Goal: Transaction & Acquisition: Purchase product/service

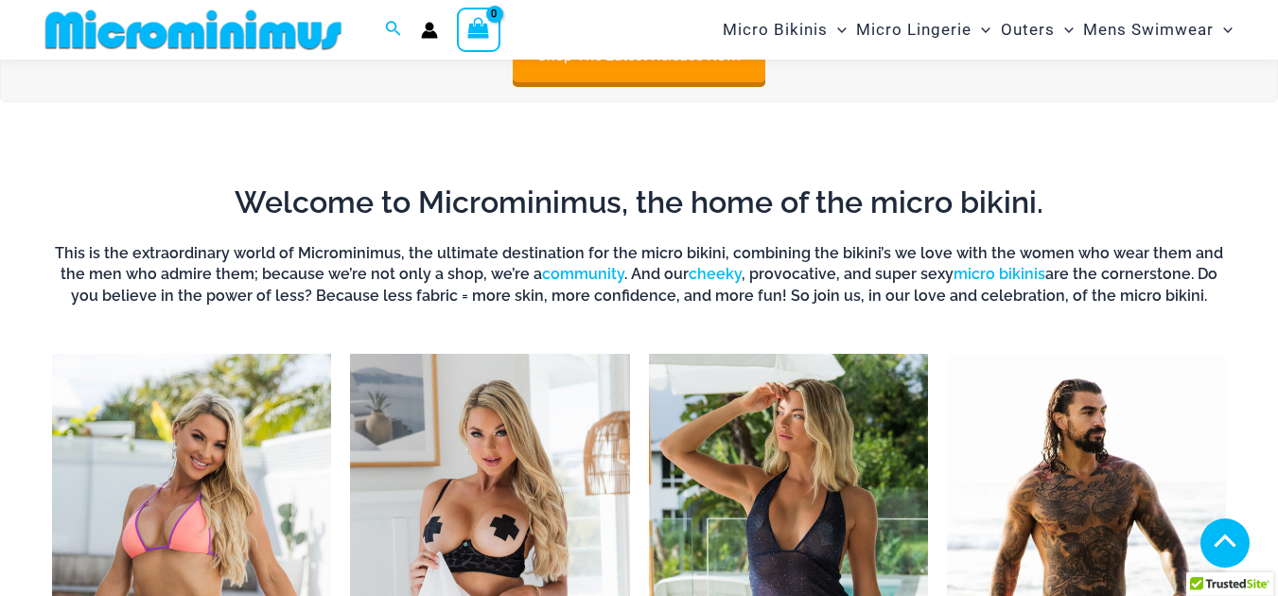
scroll to position [1402, 0]
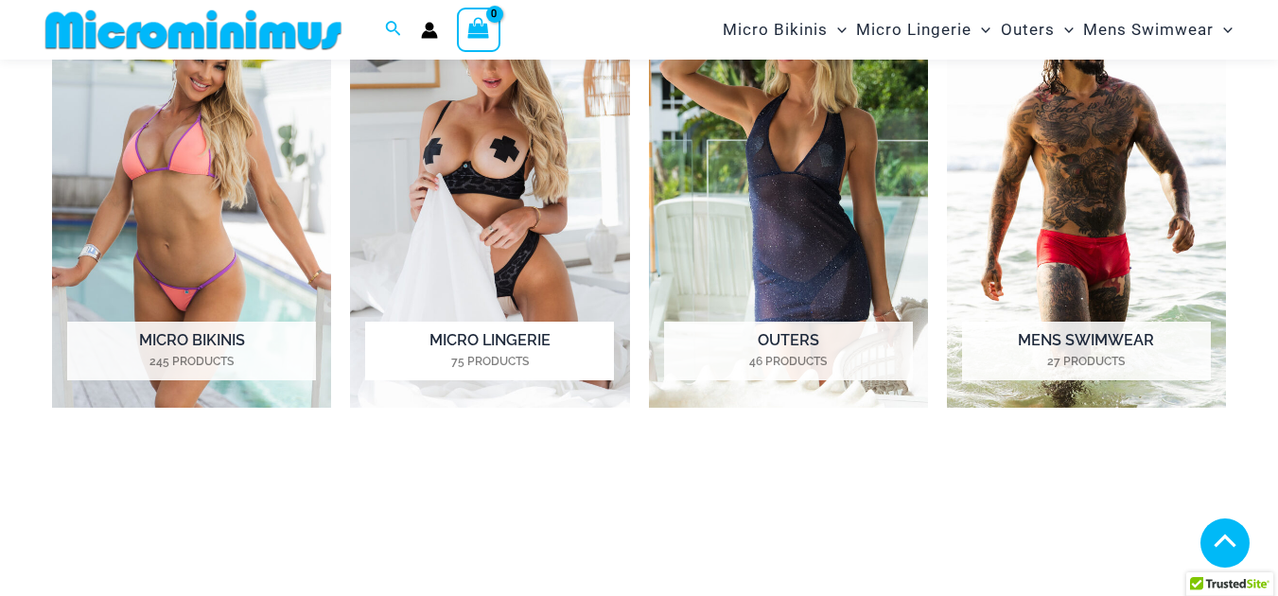
click at [523, 220] on img "Visit product category Micro Lingerie" at bounding box center [489, 191] width 279 height 432
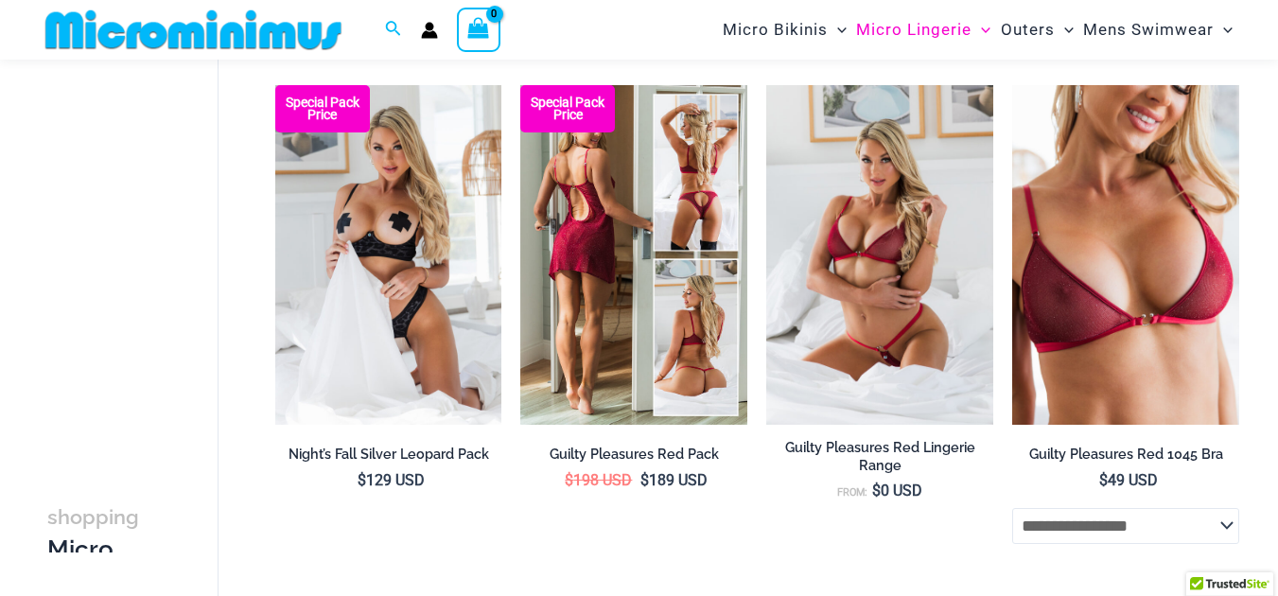
scroll to position [267, 0]
click at [621, 335] on img at bounding box center [633, 255] width 227 height 340
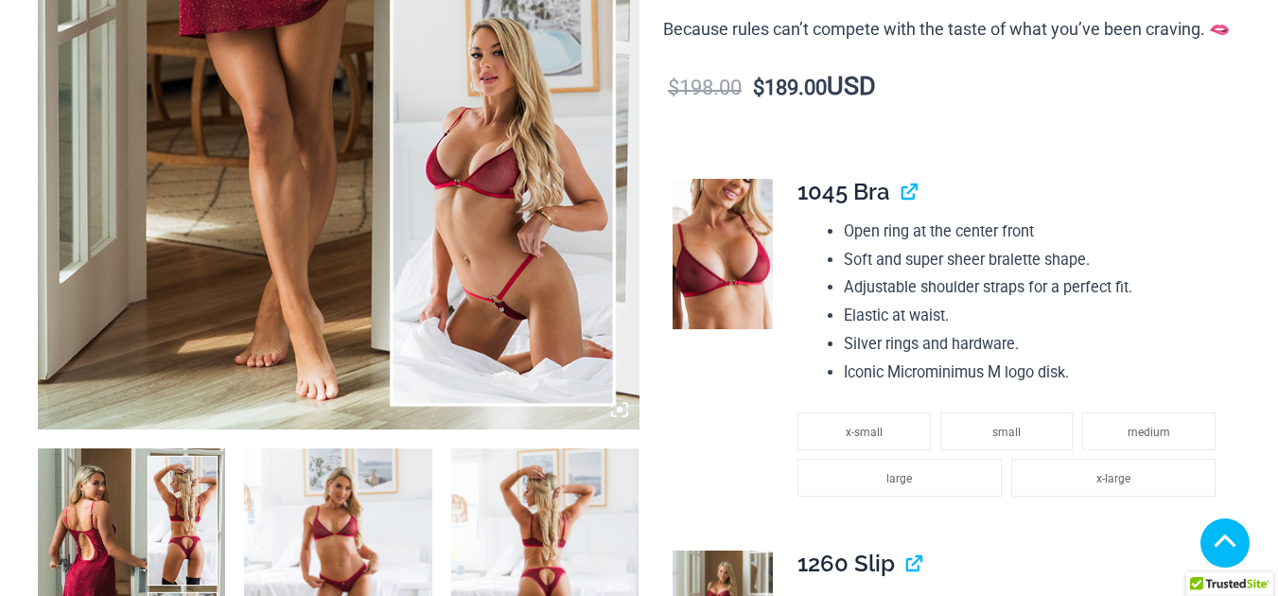
scroll to position [662, 0]
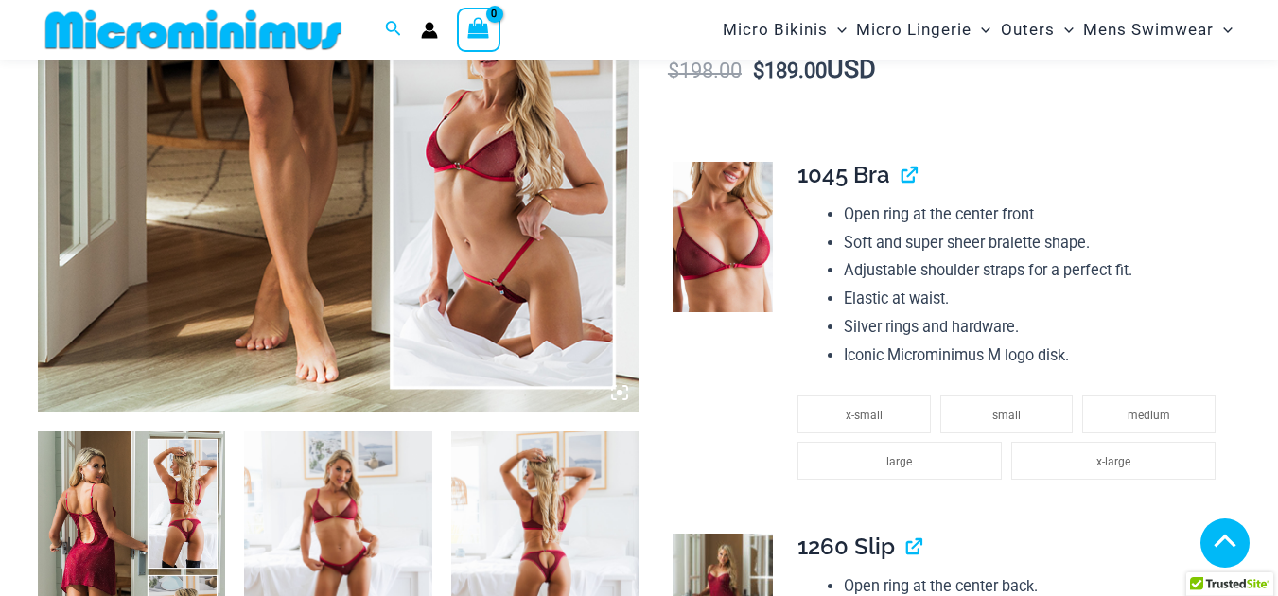
click at [582, 431] on img at bounding box center [544, 572] width 187 height 282
click at [523, 431] on img at bounding box center [544, 572] width 187 height 282
click at [566, 431] on img at bounding box center [544, 572] width 187 height 282
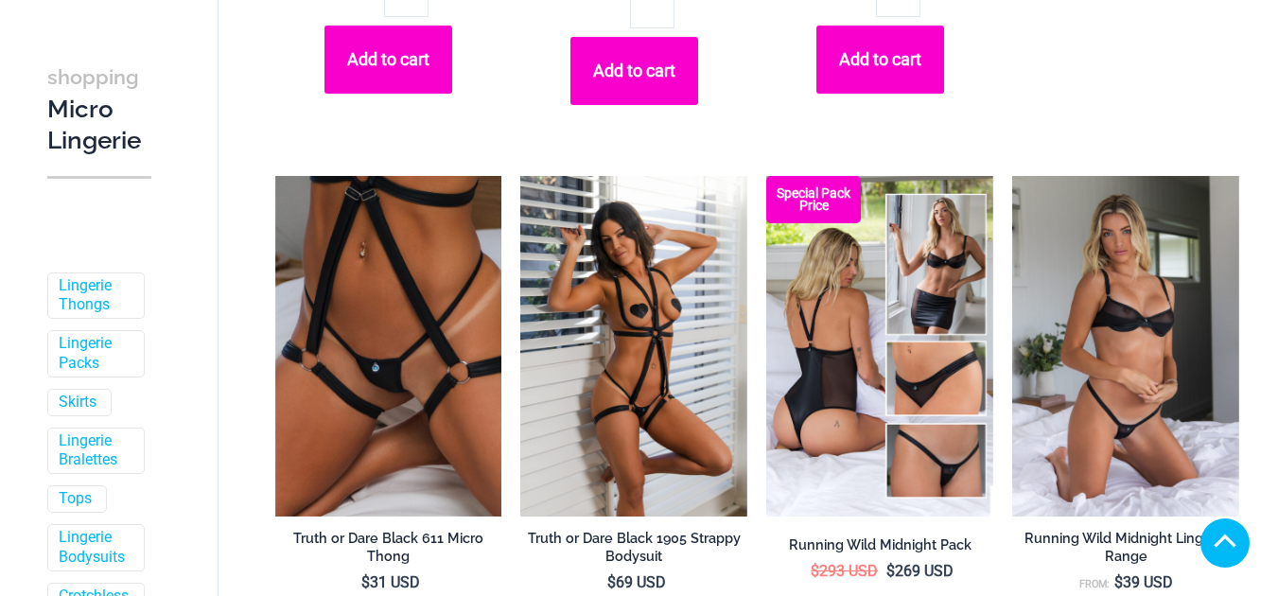
scroll to position [1496, 0]
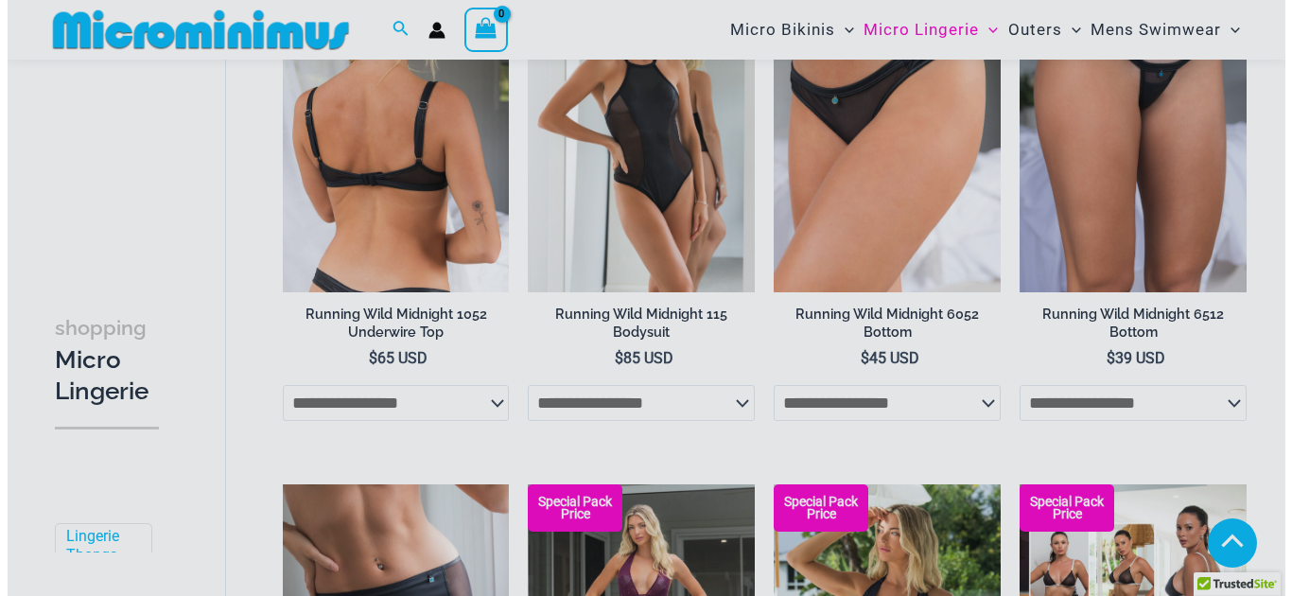
scroll to position [2095, 0]
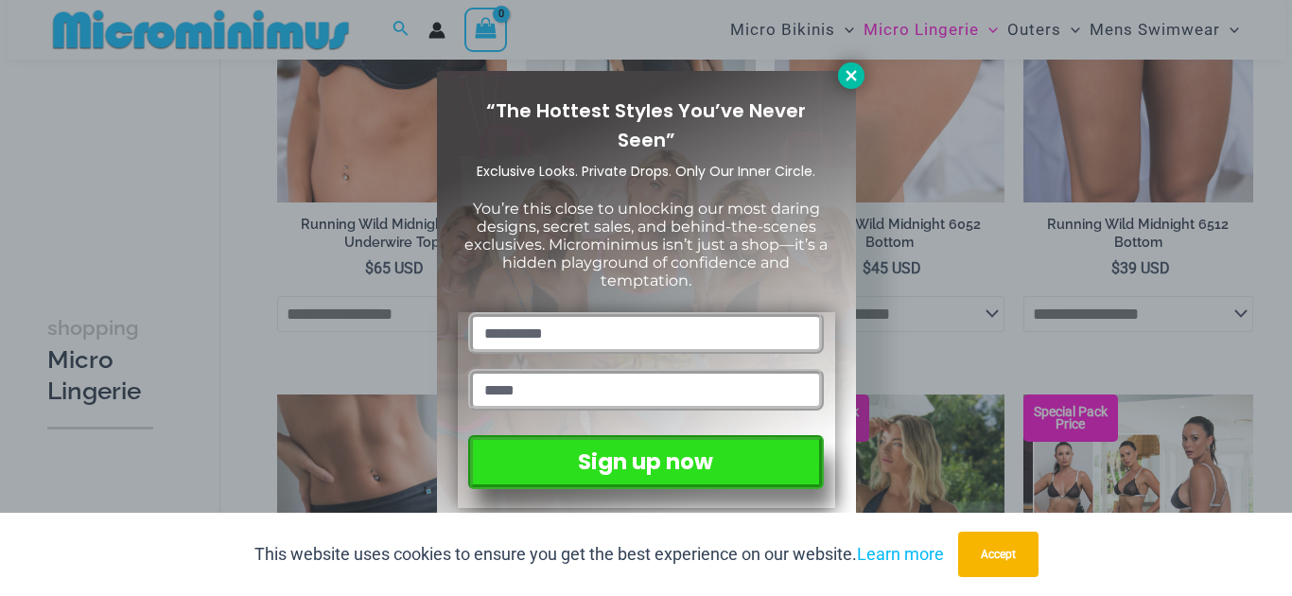
click at [861, 75] on button at bounding box center [851, 75] width 26 height 26
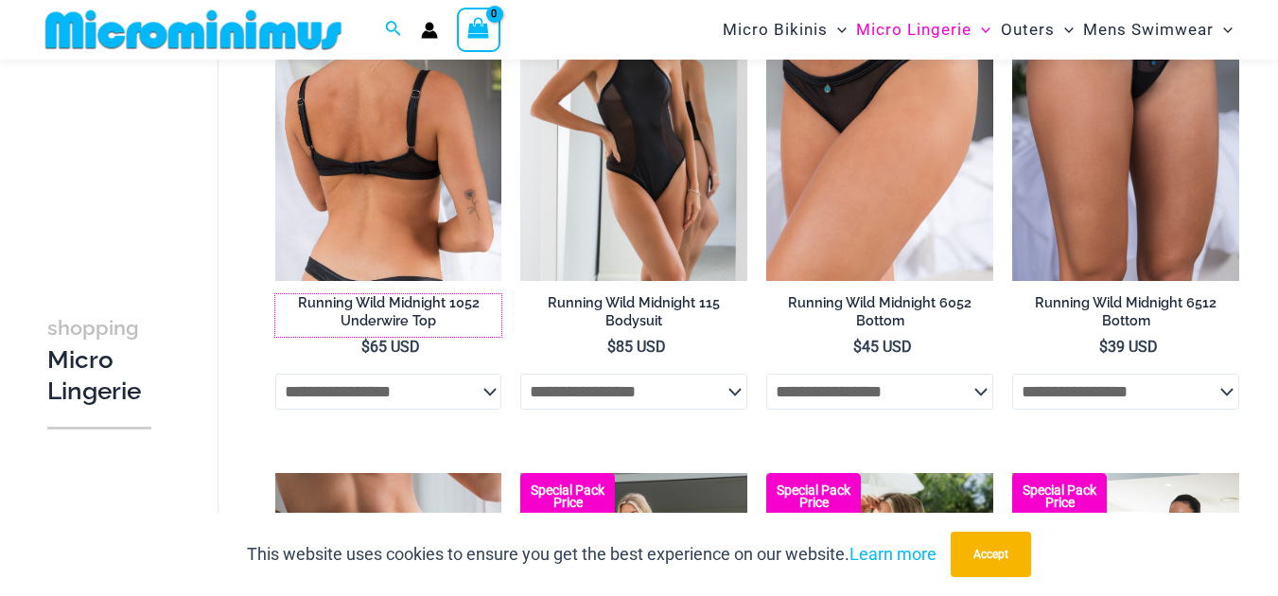
scroll to position [1798, 0]
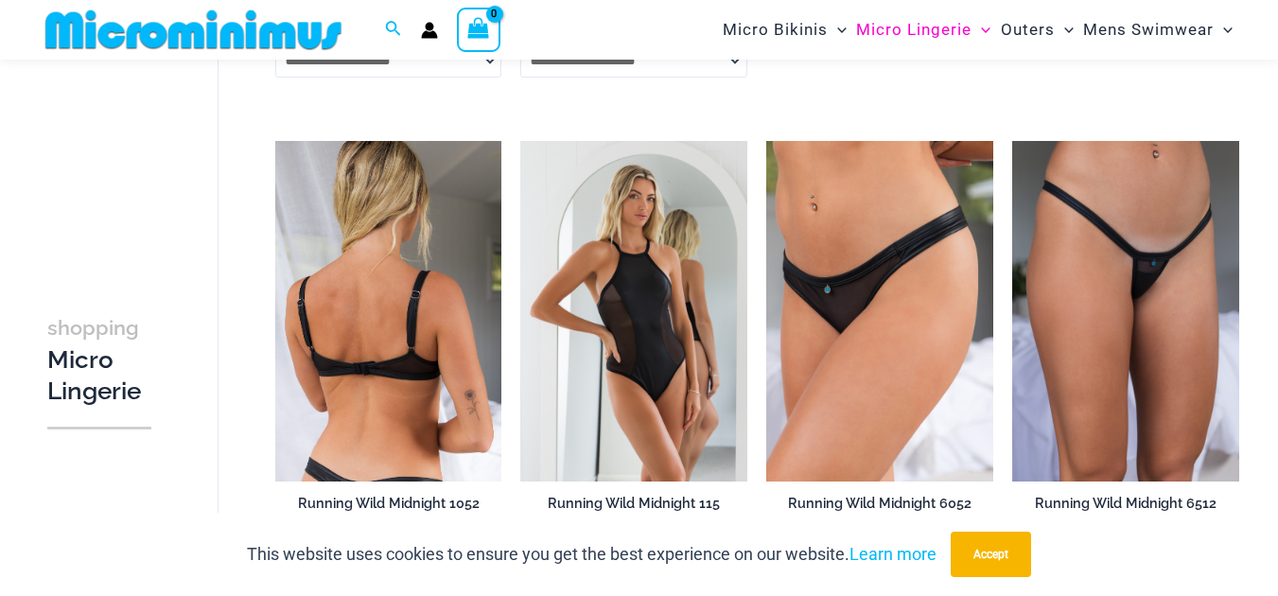
click at [373, 254] on img at bounding box center [388, 311] width 227 height 340
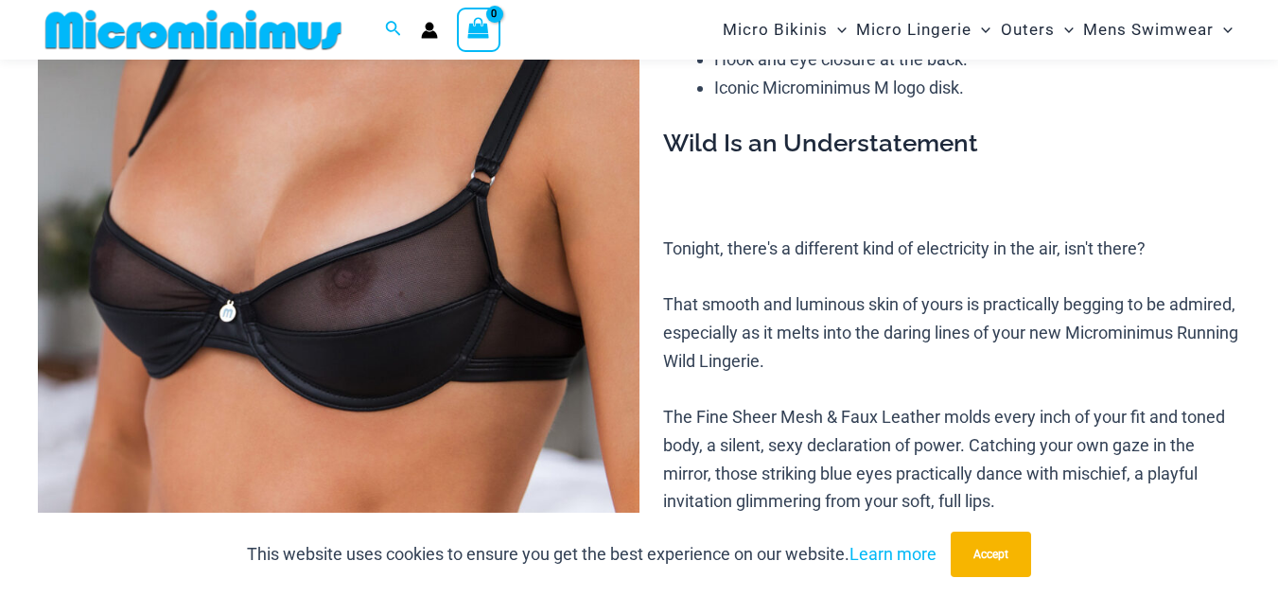
scroll to position [361, 0]
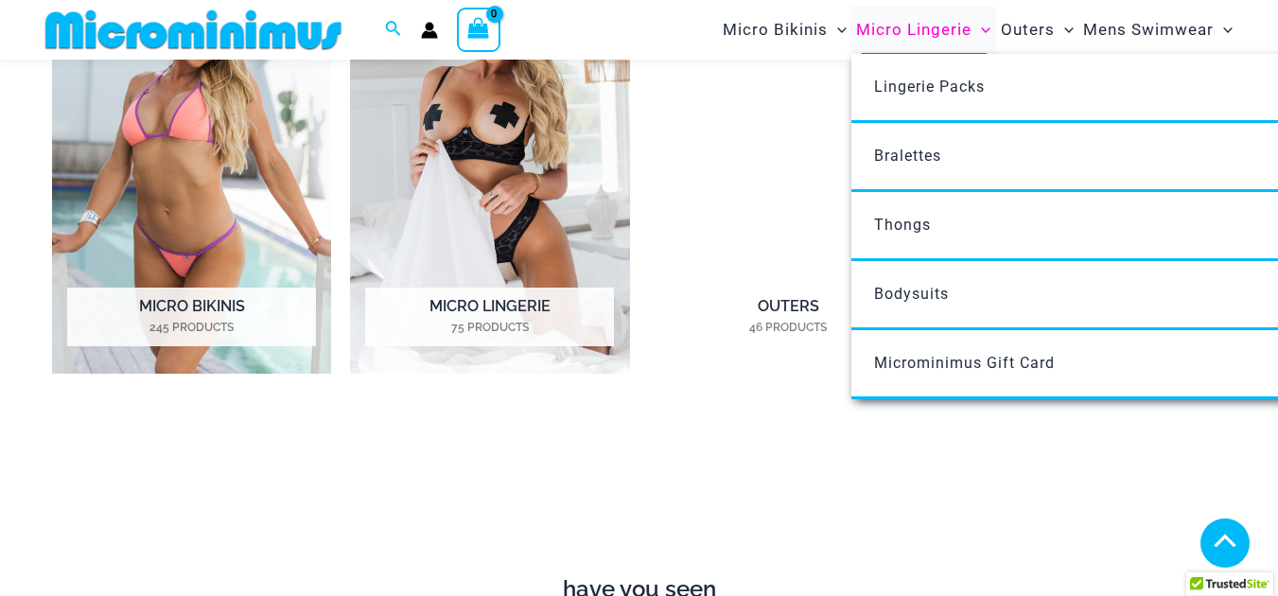
scroll to position [4084, 0]
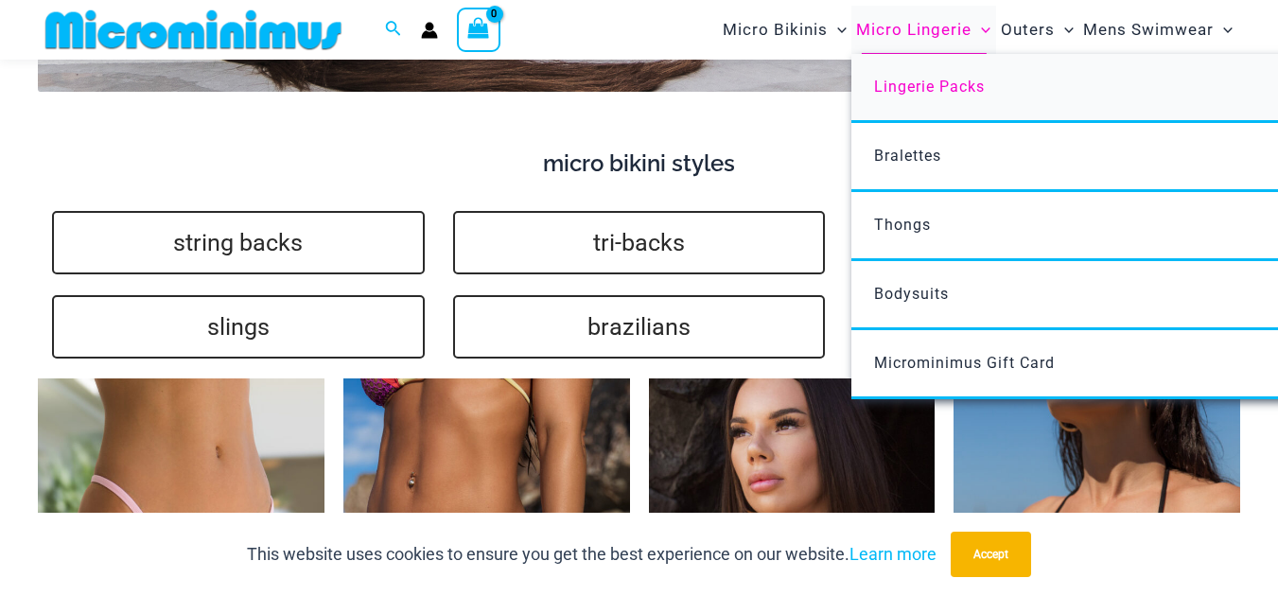
click at [917, 92] on span "Lingerie Packs" at bounding box center [929, 87] width 111 height 18
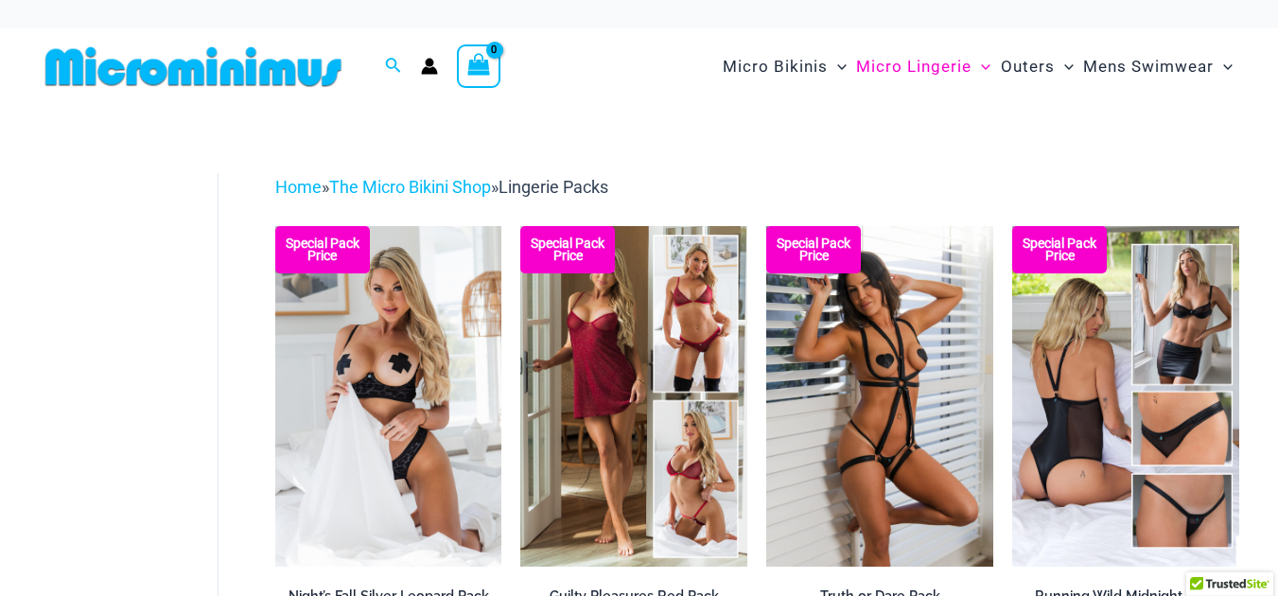
click at [259, 71] on img at bounding box center [193, 66] width 311 height 43
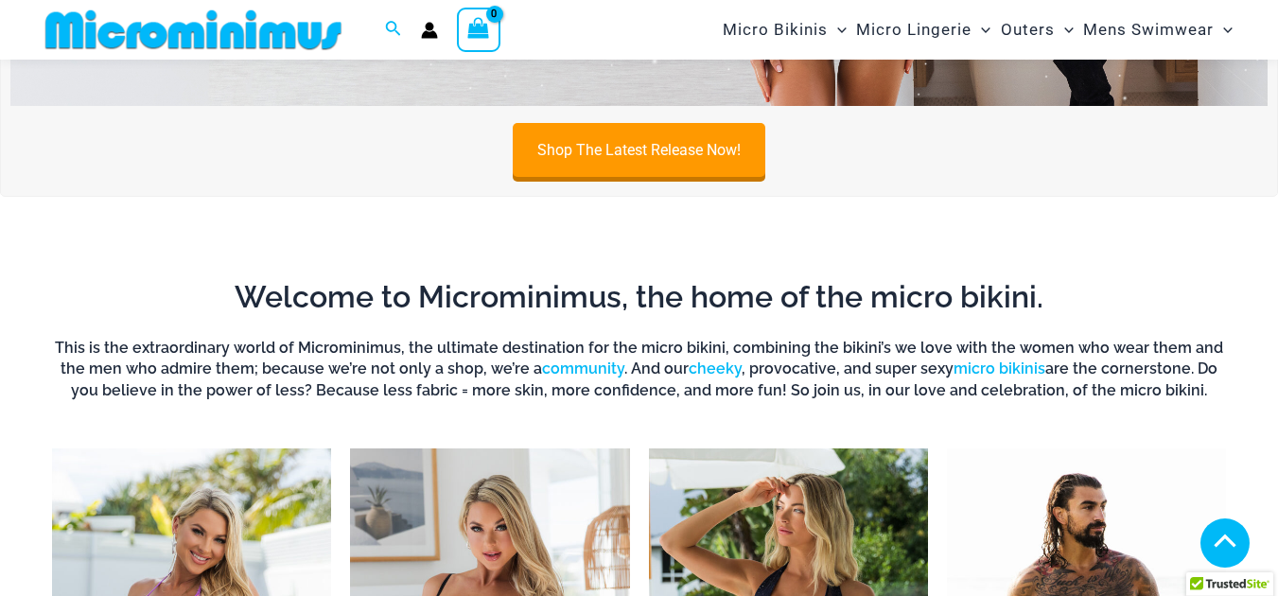
scroll to position [1212, 0]
